Goal: Navigation & Orientation: Find specific page/section

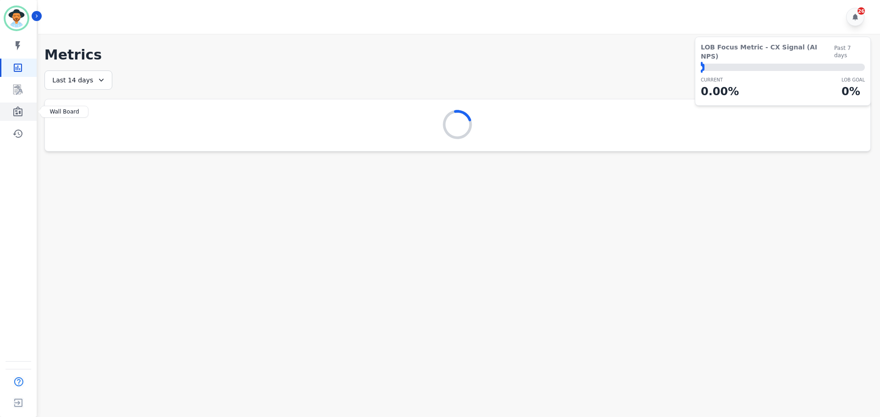
click at [25, 109] on link "Sidebar" at bounding box center [18, 112] width 35 height 18
